Goal: Find specific fact

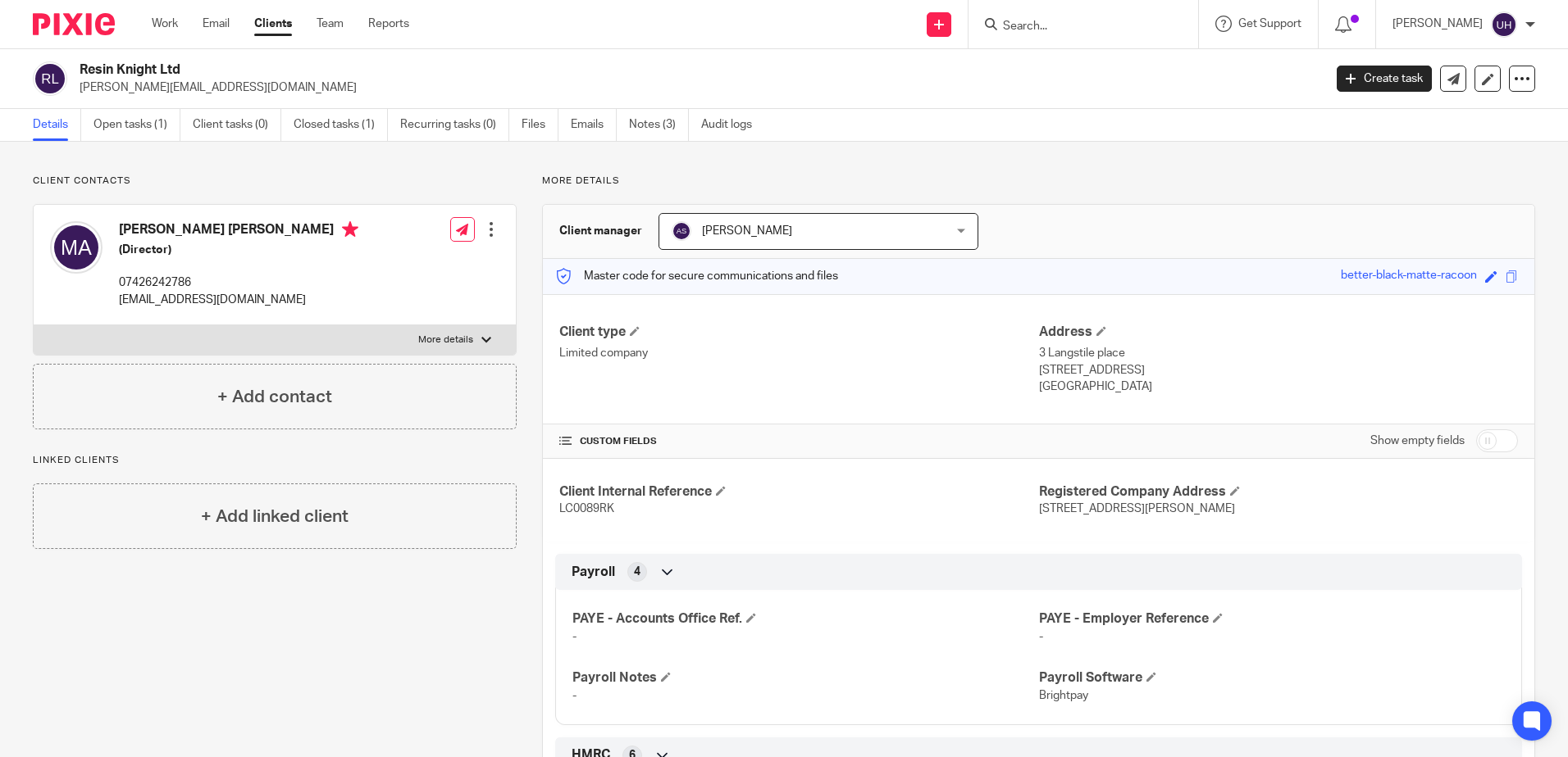
click at [1067, 32] on input "Search" at bounding box center [1075, 27] width 148 height 15
type input "[DEMOGRAPHIC_DATA]"
click at [1092, 67] on link at bounding box center [1125, 63] width 254 height 25
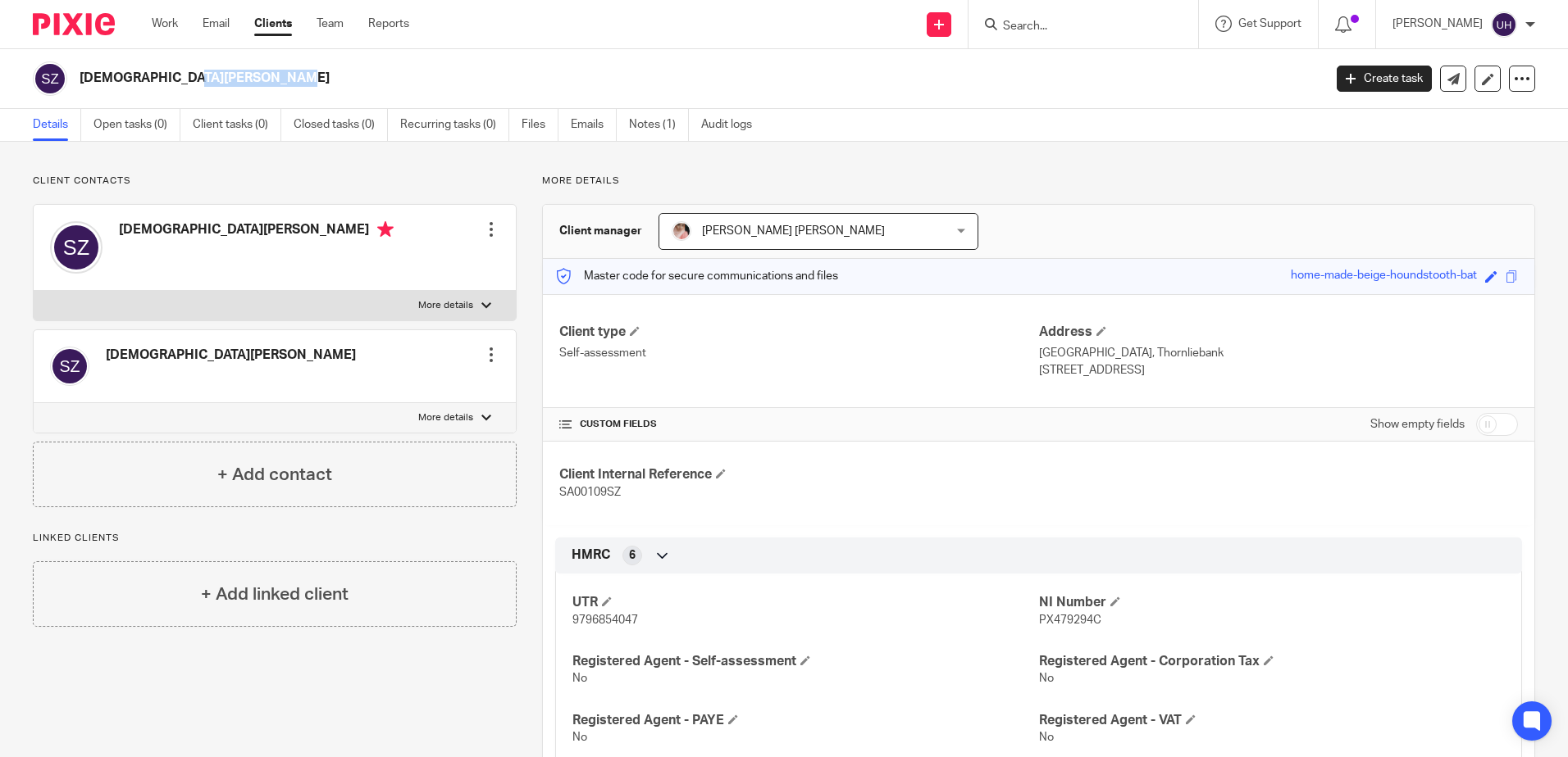
drag, startPoint x: 79, startPoint y: 76, endPoint x: 180, endPoint y: 84, distance: 101.3
click at [180, 84] on div "[DEMOGRAPHIC_DATA][PERSON_NAME]" at bounding box center [672, 79] width 1279 height 34
drag, startPoint x: 180, startPoint y: 84, endPoint x: 172, endPoint y: 82, distance: 8.2
copy h2 "[DEMOGRAPHIC_DATA][PERSON_NAME]"
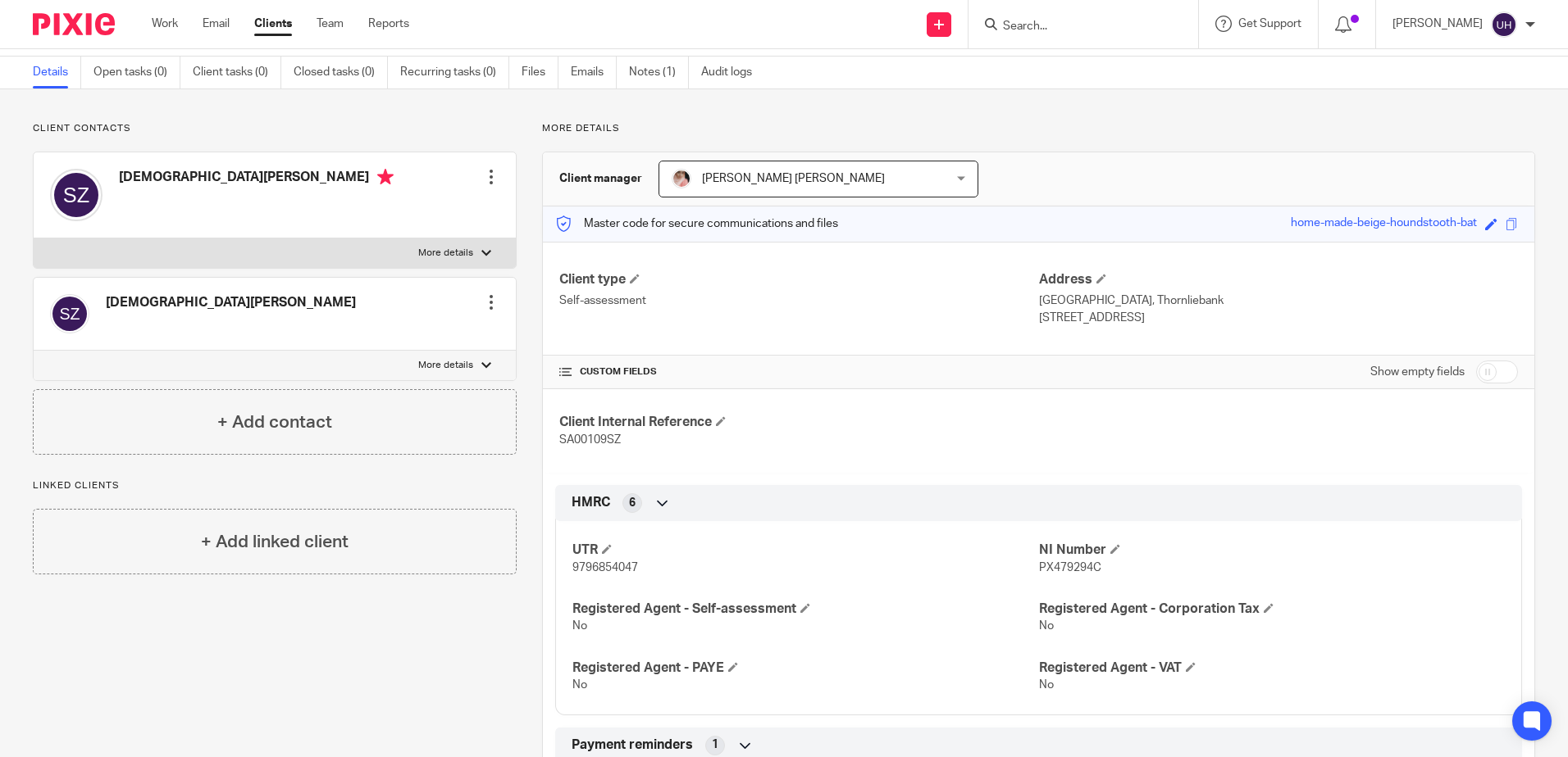
scroll to position [81, 0]
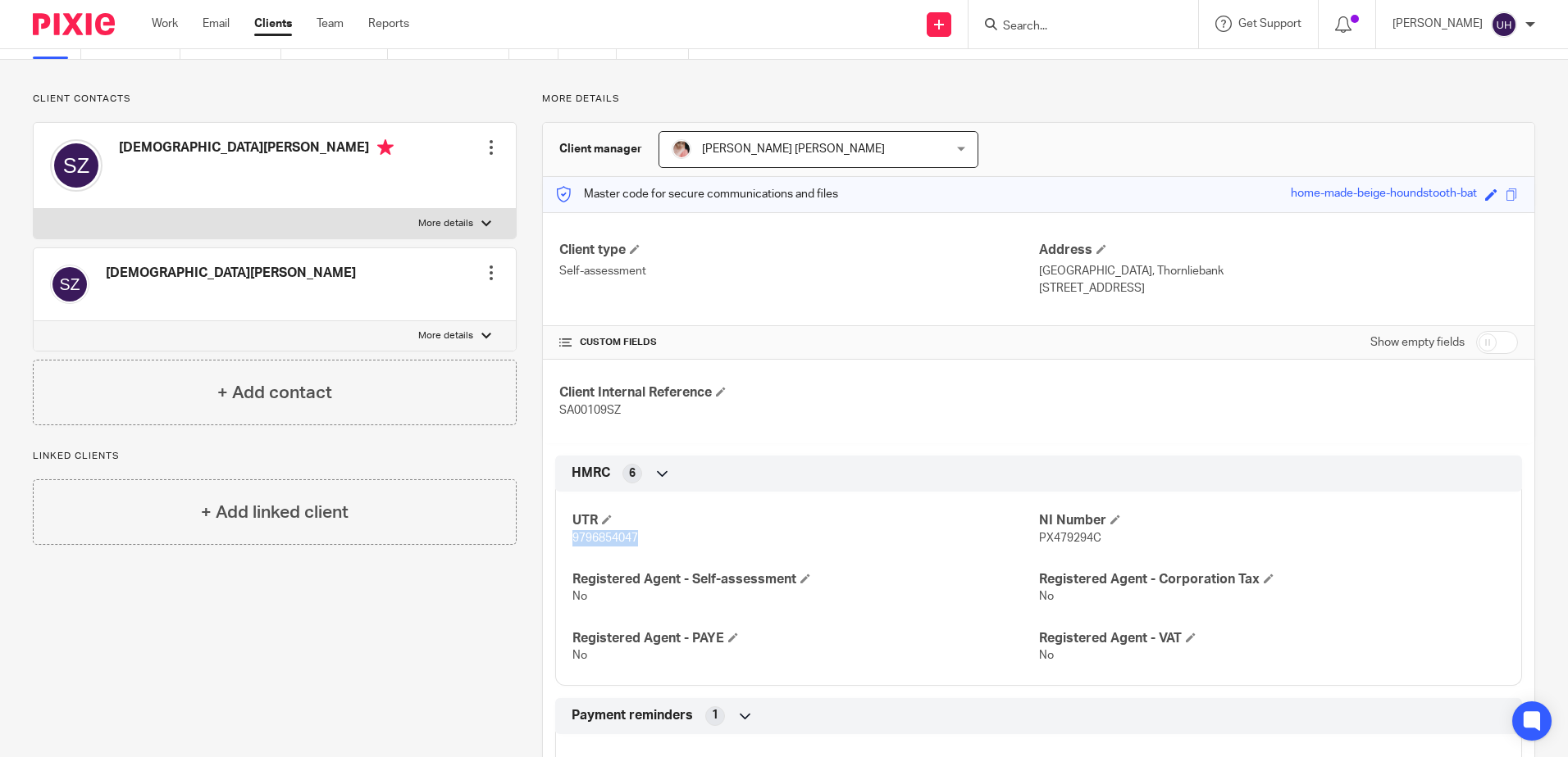
drag, startPoint x: 561, startPoint y: 536, endPoint x: 645, endPoint y: 537, distance: 84.0
click at [645, 537] on div "UTR 9796854047 NI Number PX479294C Registered Agent - Self-assessment No Regist…" at bounding box center [1039, 582] width 967 height 206
drag, startPoint x: 645, startPoint y: 537, endPoint x: 611, endPoint y: 535, distance: 34.1
copy span "9796854047"
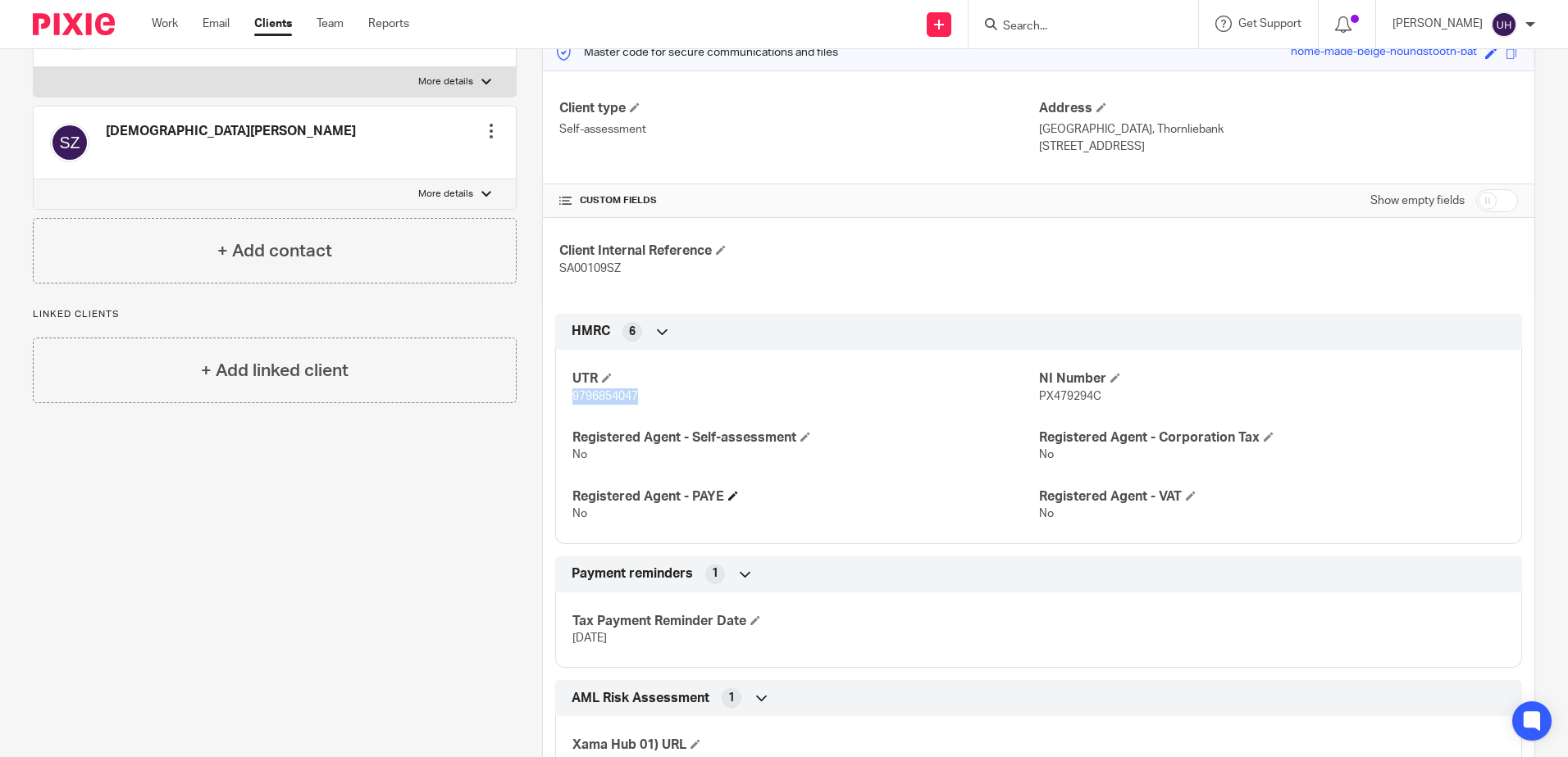
scroll to position [245, 0]
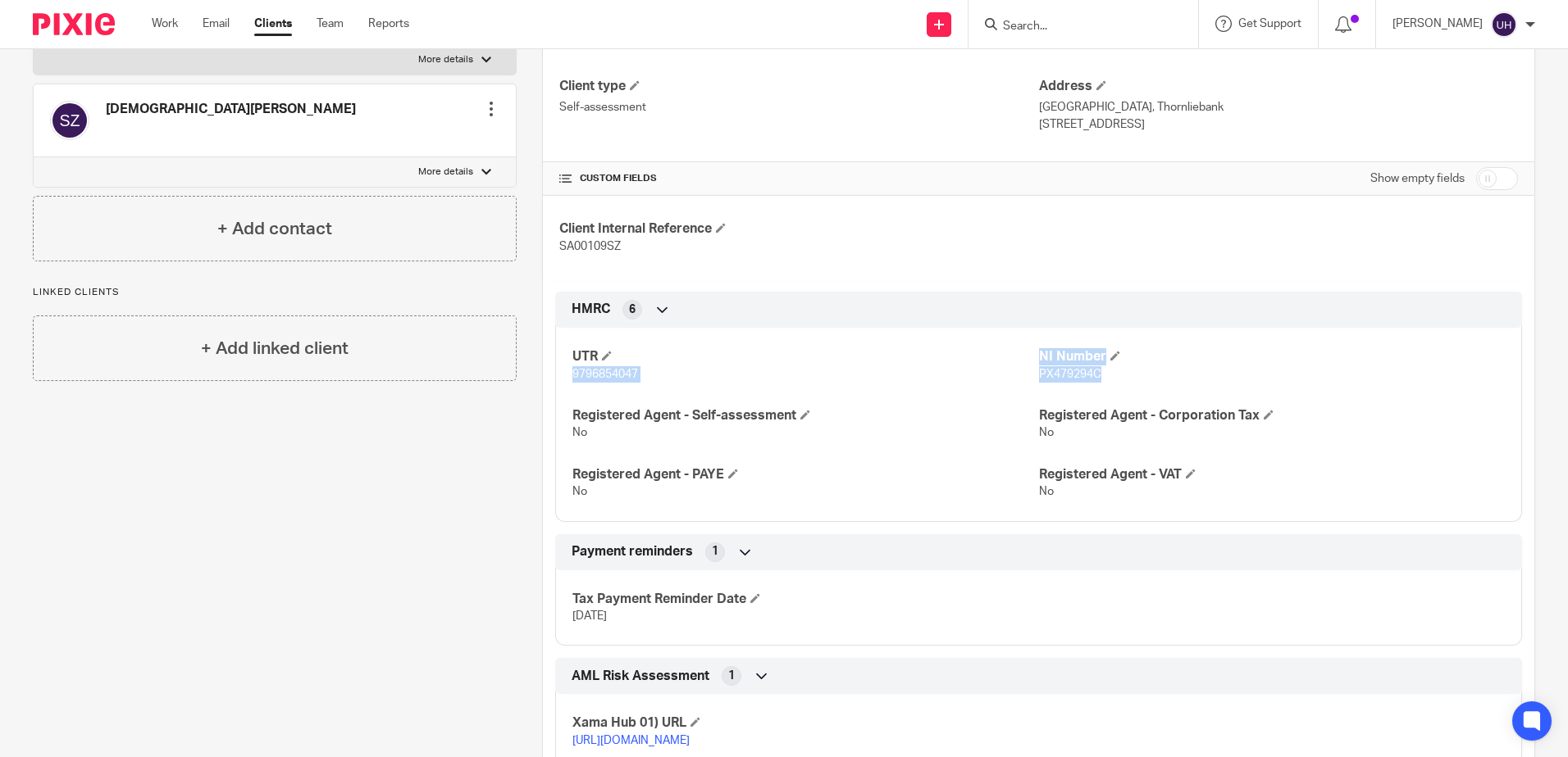
drag, startPoint x: 1028, startPoint y: 350, endPoint x: 1097, endPoint y: 370, distance: 71.8
click at [1097, 370] on div "UTR 9796854047 NI Number PX479294C Registered Agent - Self-assessment No Regist…" at bounding box center [1039, 418] width 967 height 206
drag, startPoint x: 1097, startPoint y: 370, endPoint x: 1015, endPoint y: 417, distance: 94.5
click at [1012, 419] on h4 "Registered Agent - Self-assessment" at bounding box center [805, 416] width 465 height 17
drag, startPoint x: 1090, startPoint y: 373, endPoint x: 1031, endPoint y: 374, distance: 59.0
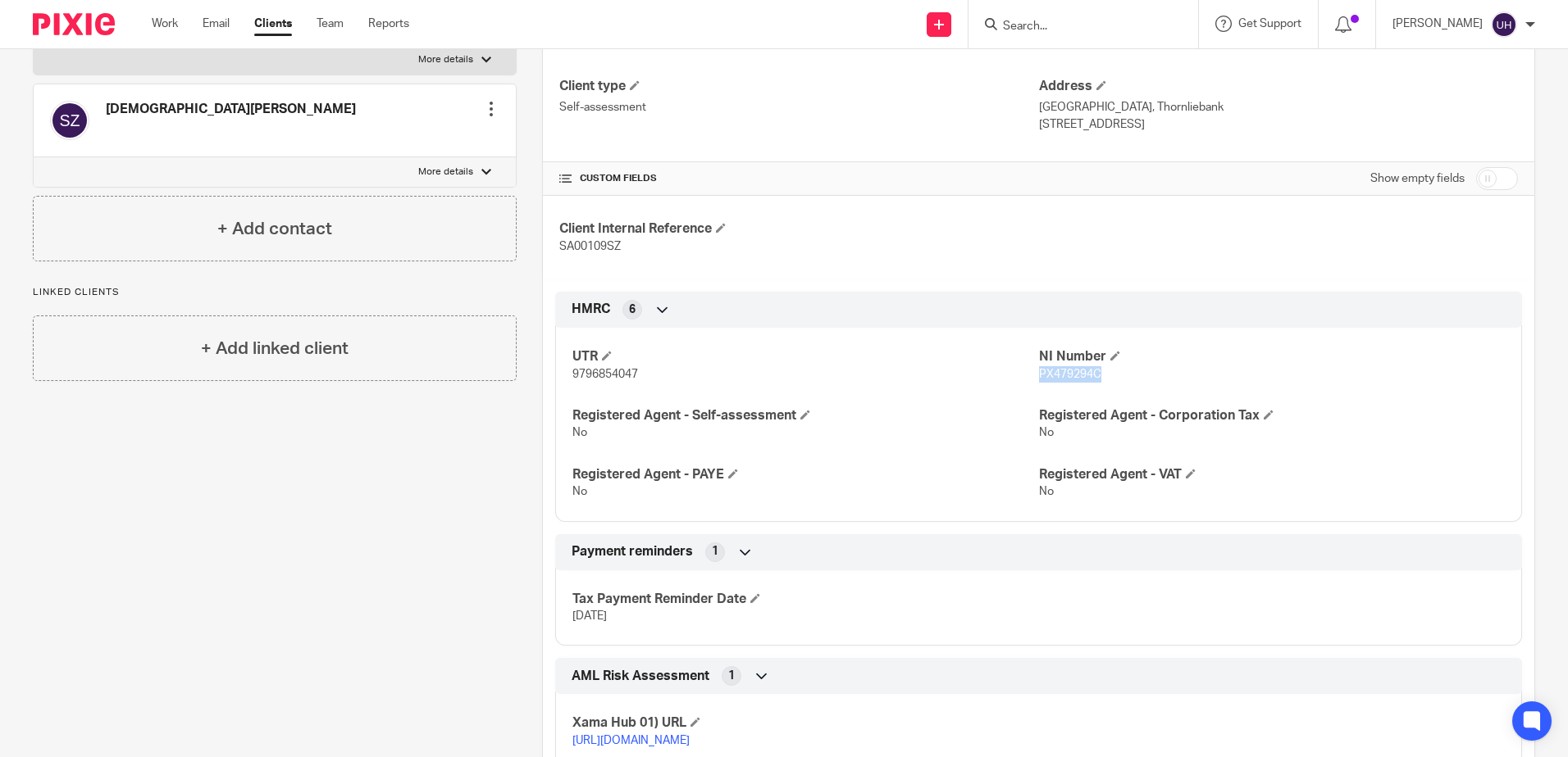
click at [1039, 374] on span "PX479294C" at bounding box center [1070, 374] width 63 height 11
copy span "PX479294C"
drag, startPoint x: 1023, startPoint y: 102, endPoint x: 1128, endPoint y: 128, distance: 108.2
click at [1128, 128] on div "Client type Self-assessment Address [STREET_ADDRESS] [STREET_ADDRESS]" at bounding box center [1039, 105] width 992 height 114
drag, startPoint x: 1128, startPoint y: 128, endPoint x: 1116, endPoint y: 120, distance: 14.4
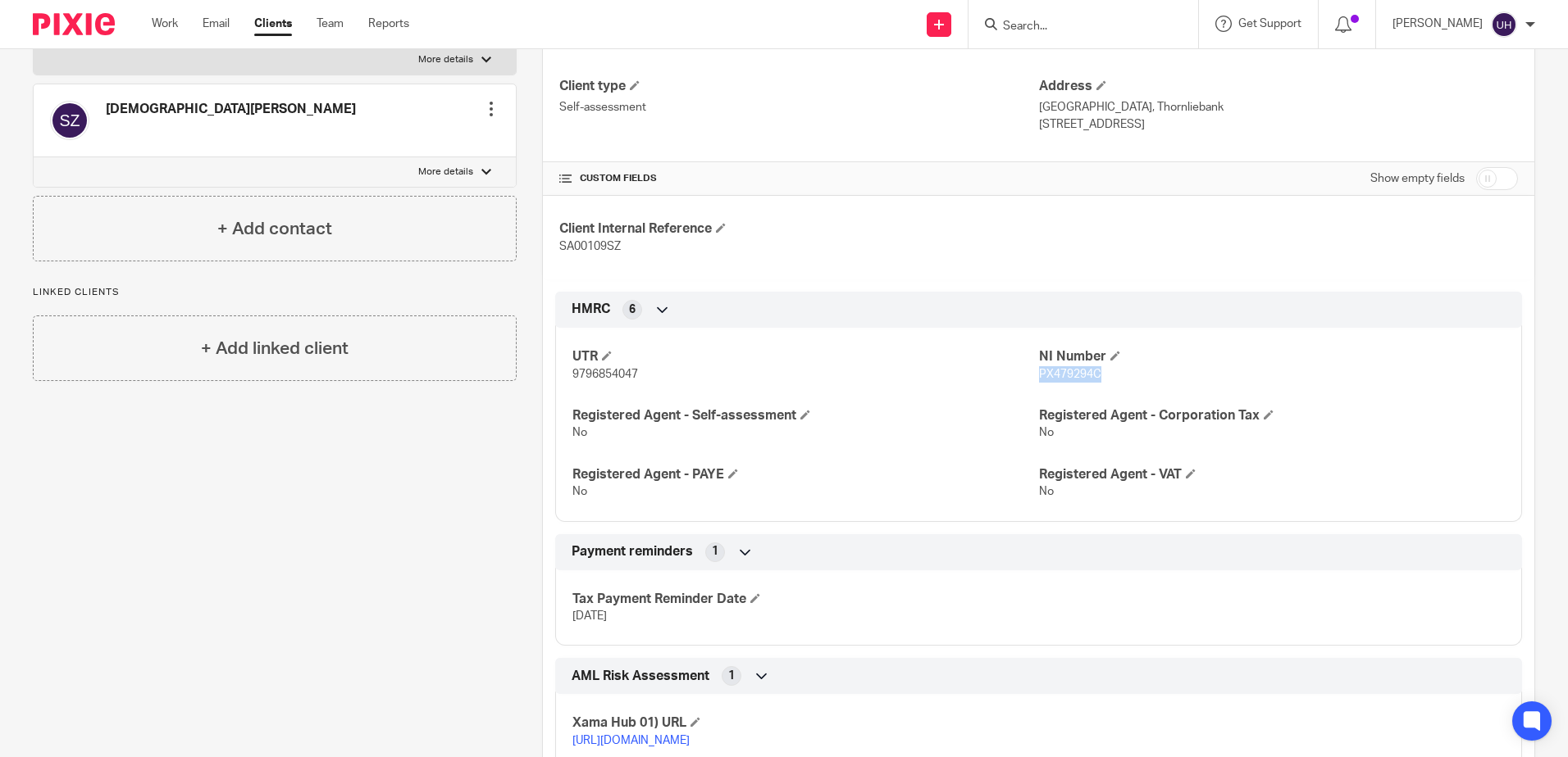
copy div "Address [STREET_ADDRESS]"
click at [475, 65] on label "More details" at bounding box center [274, 60] width 483 height 29
click at [33, 45] on input "More details" at bounding box center [33, 45] width 1 height 1
checkbox input "true"
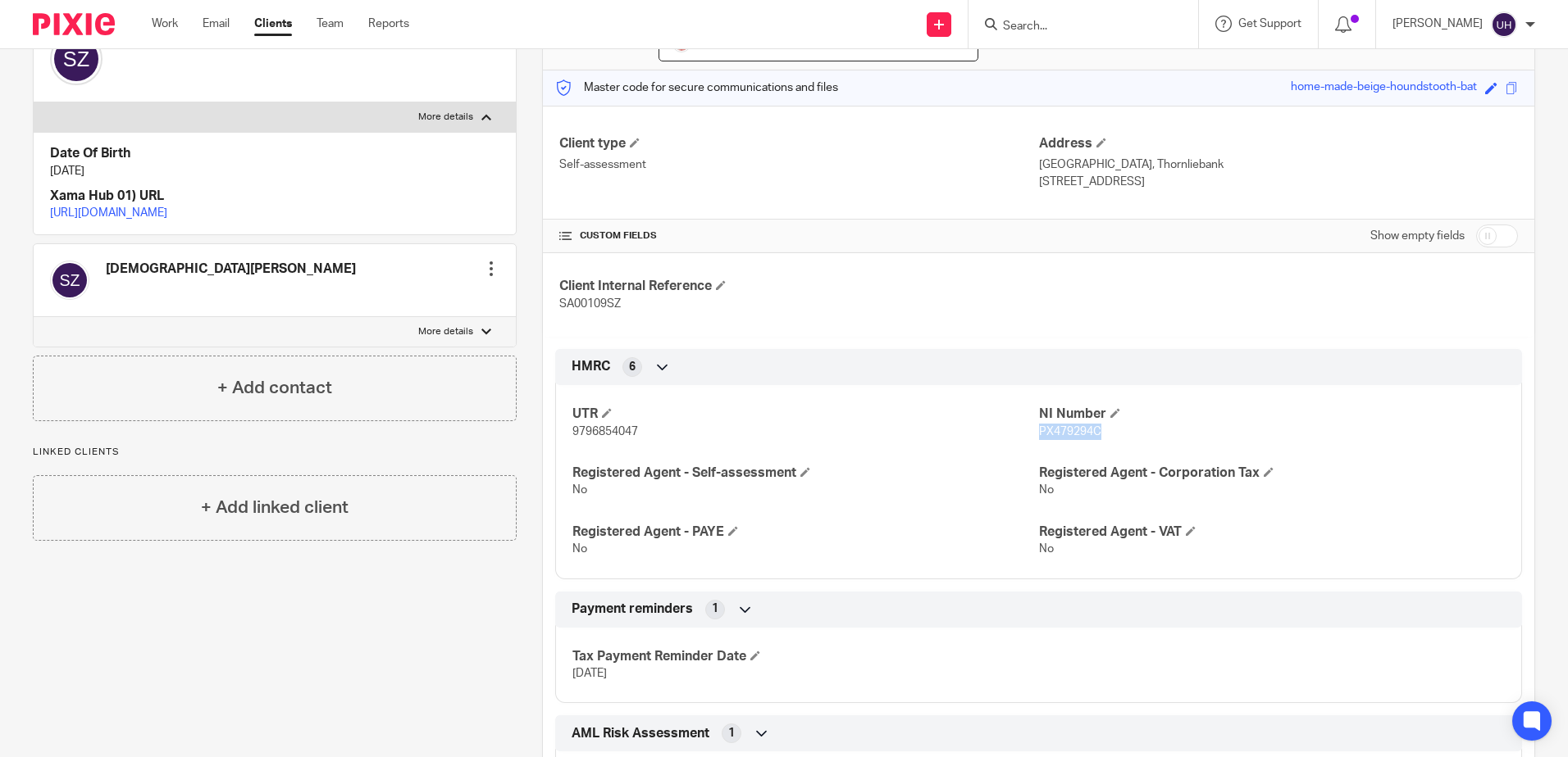
scroll to position [81, 0]
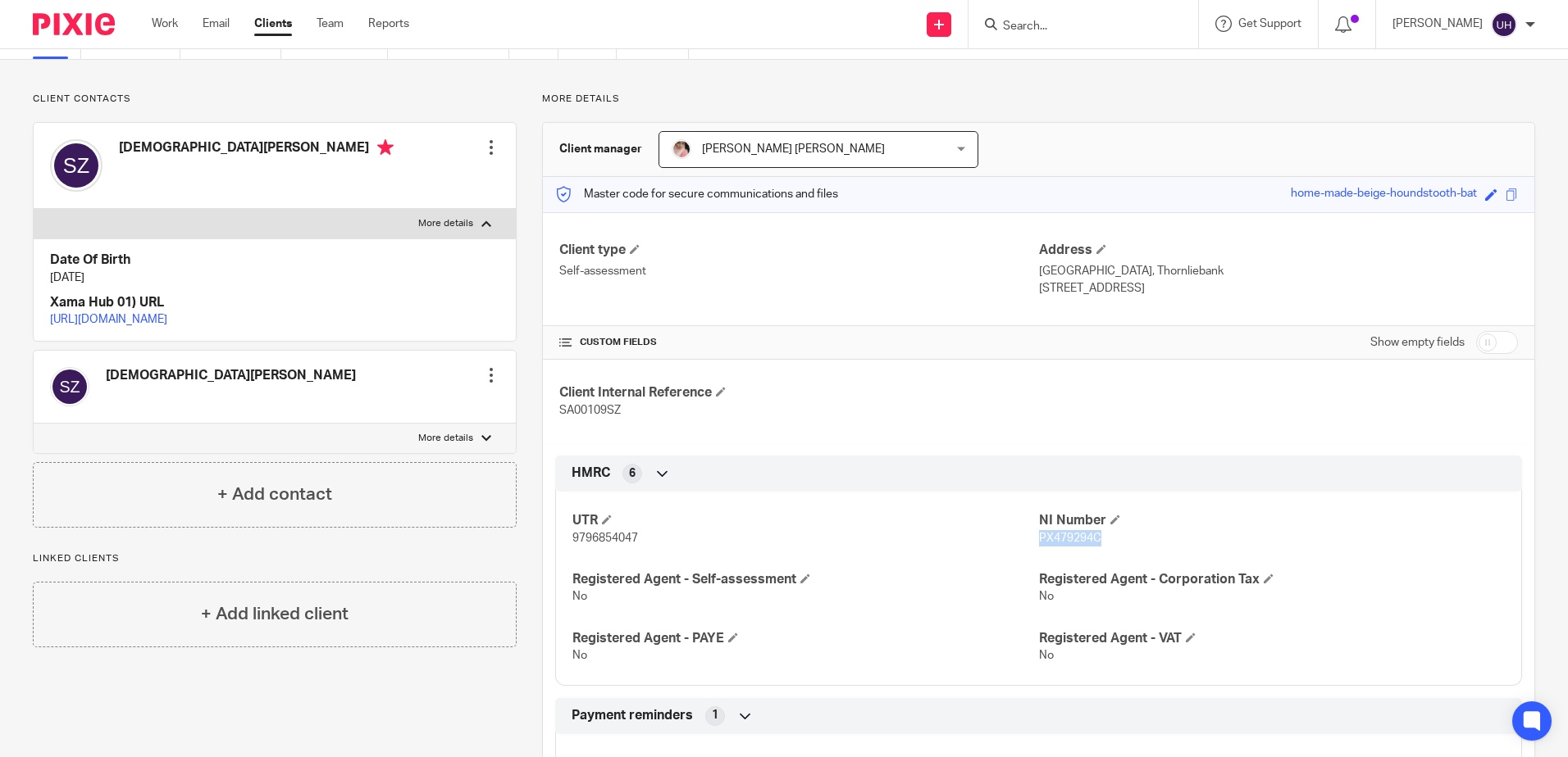
drag, startPoint x: 114, startPoint y: 278, endPoint x: 47, endPoint y: 276, distance: 67.0
click at [47, 276] on div "Date Of Birth [DATE] Xama Hub 01) URL [URL][DOMAIN_NAME]" at bounding box center [274, 290] width 483 height 102
drag, startPoint x: 47, startPoint y: 276, endPoint x: 101, endPoint y: 276, distance: 54.0
copy p "[DATE]"
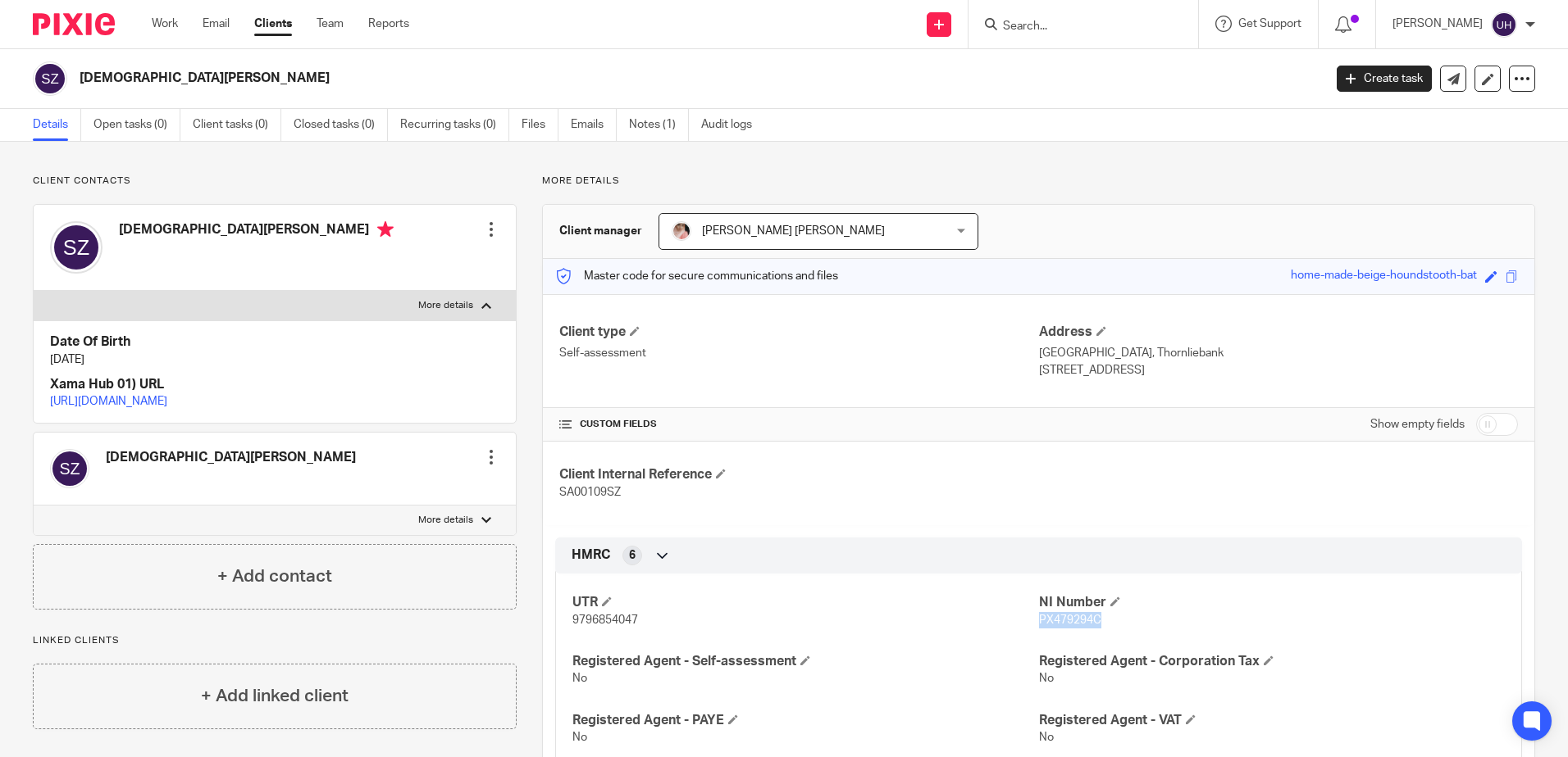
drag, startPoint x: 1082, startPoint y: 373, endPoint x: 1135, endPoint y: 370, distance: 53.1
click at [1135, 370] on p "[STREET_ADDRESS]" at bounding box center [1278, 369] width 479 height 16
drag, startPoint x: 1135, startPoint y: 370, endPoint x: 1115, endPoint y: 369, distance: 20.0
copy p "G46 7DX"
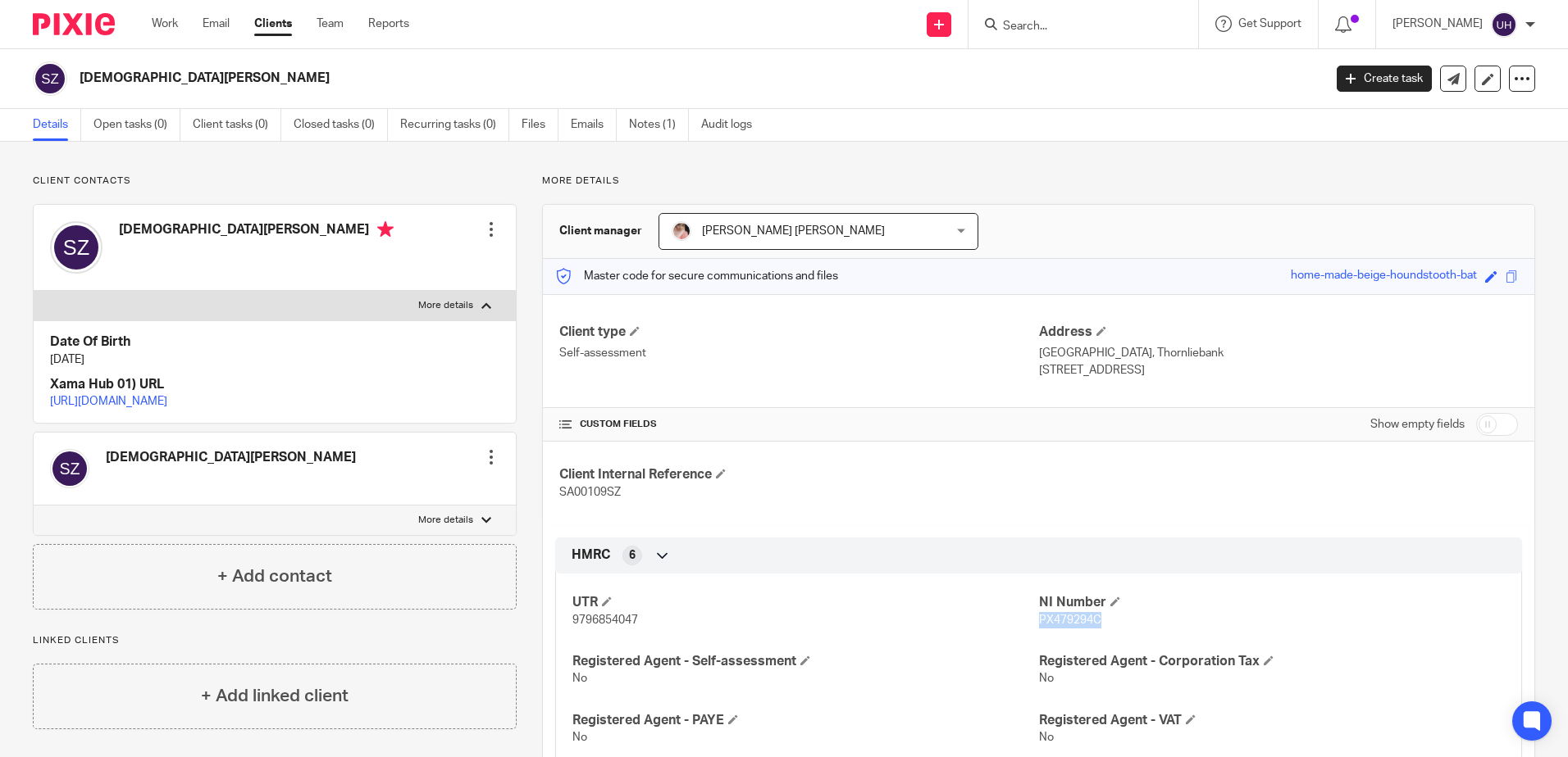
copy p "G46 7DX"
